Goal: Download file/media

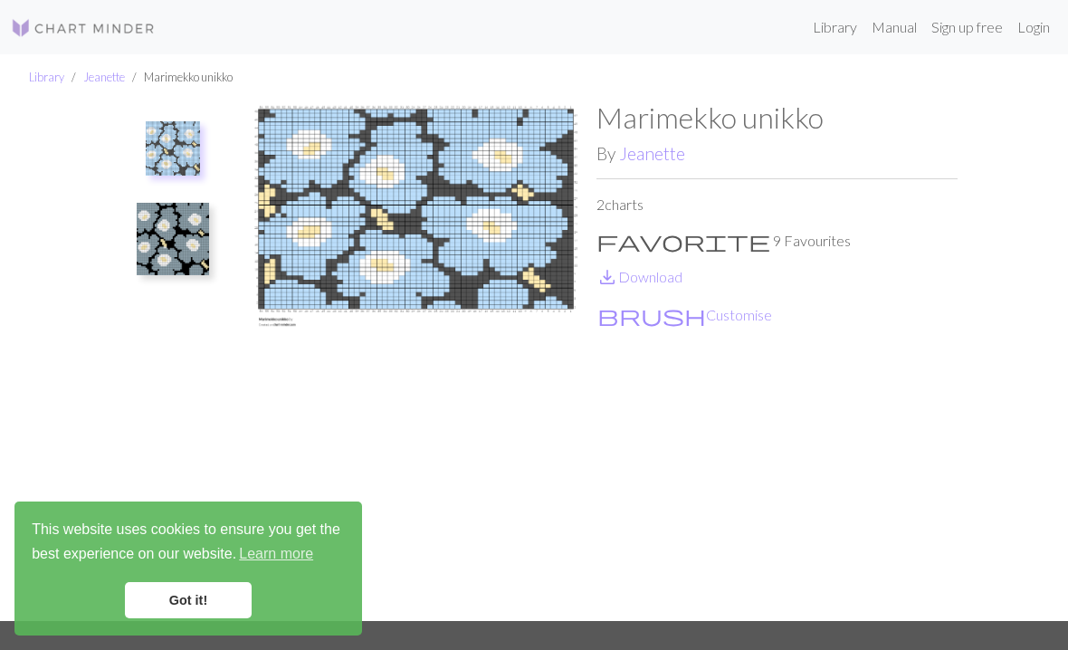
click at [434, 244] on img at bounding box center [415, 359] width 361 height 519
click at [439, 292] on img at bounding box center [415, 359] width 361 height 519
click at [189, 253] on img at bounding box center [173, 239] width 72 height 72
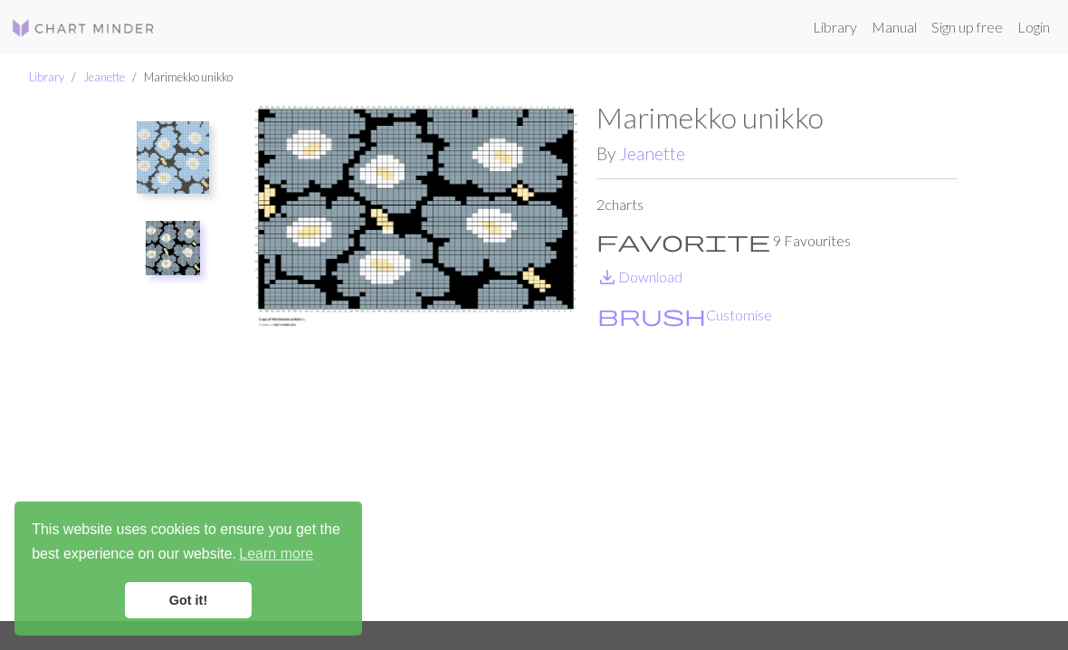
click at [435, 259] on img at bounding box center [415, 359] width 361 height 519
click at [443, 235] on img at bounding box center [415, 359] width 361 height 519
click at [219, 594] on link "Got it!" at bounding box center [188, 600] width 127 height 36
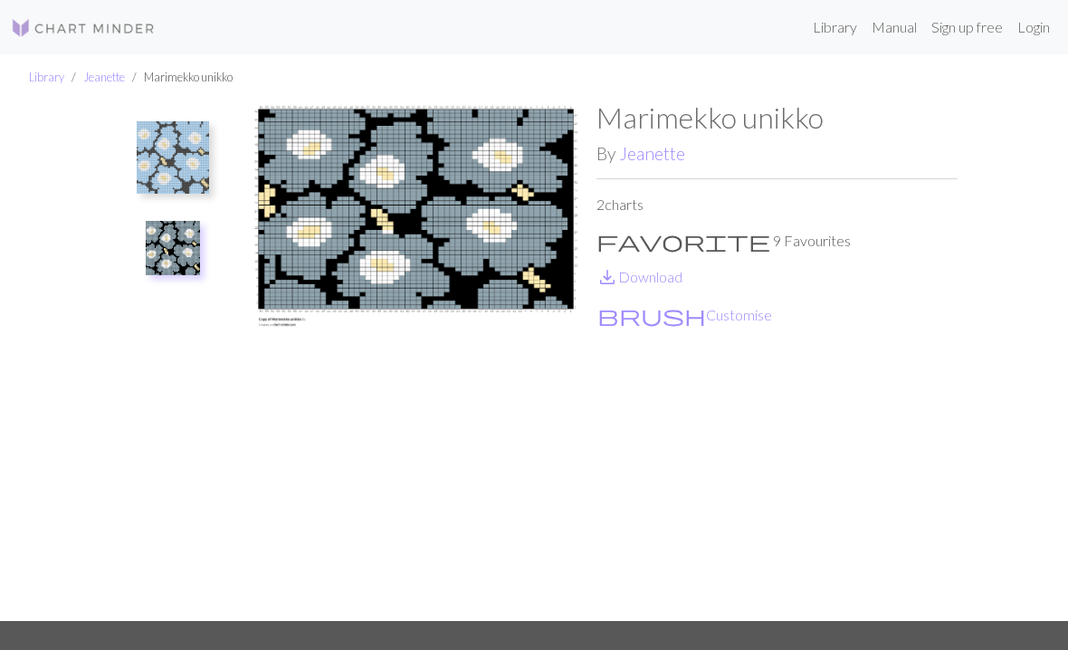
click at [455, 240] on img at bounding box center [415, 359] width 361 height 519
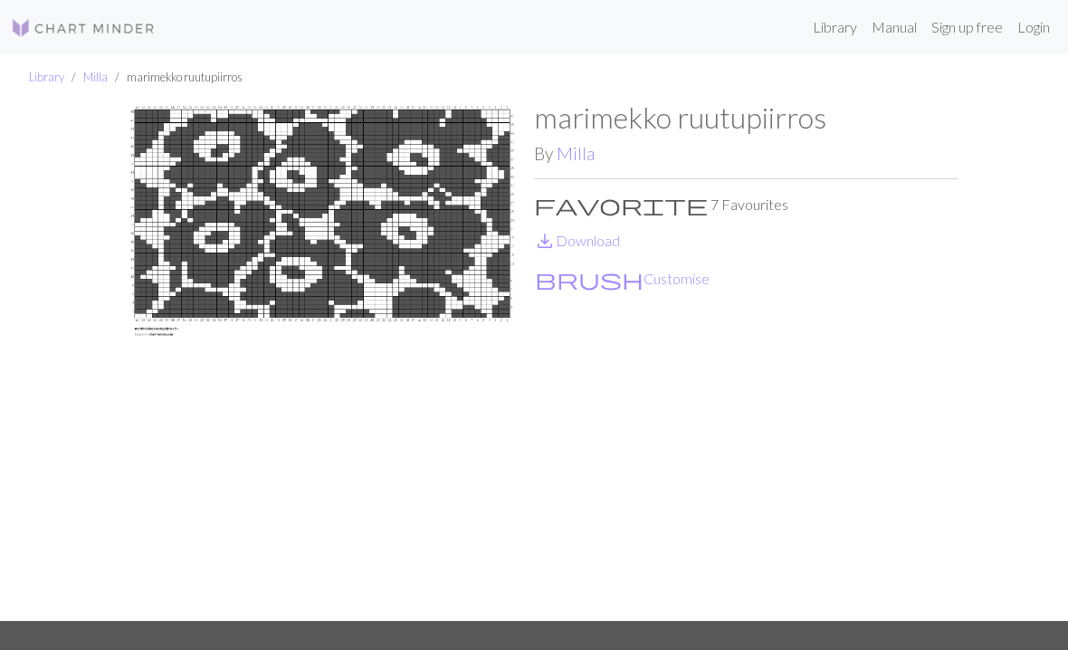
click at [581, 243] on link "save_alt Download" at bounding box center [577, 240] width 86 height 17
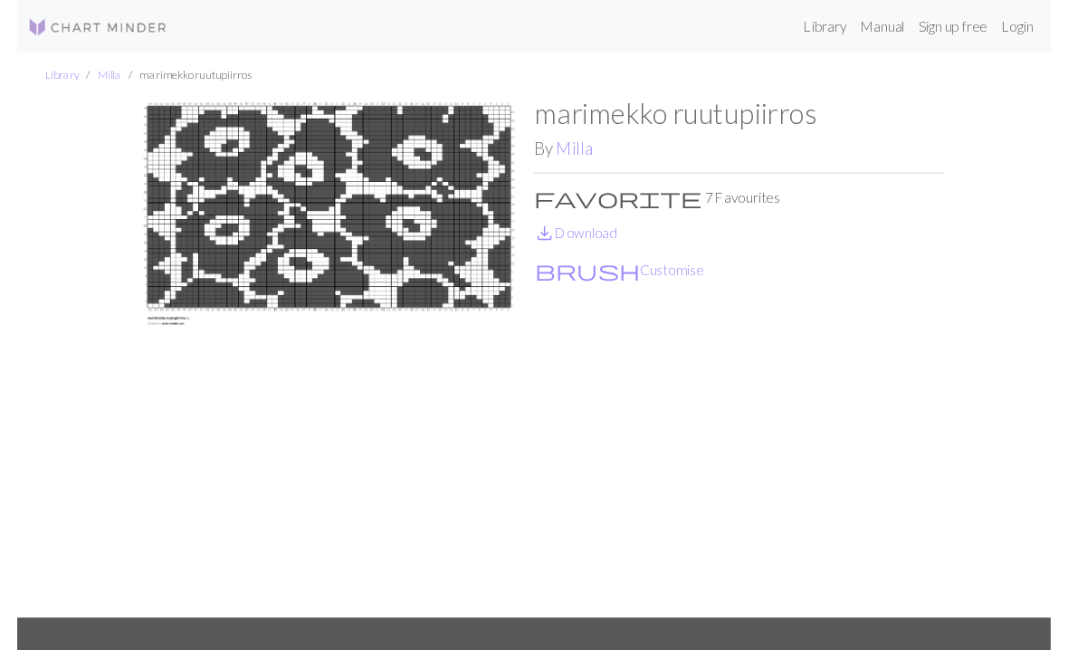
scroll to position [22, 0]
